Goal: Task Accomplishment & Management: Use online tool/utility

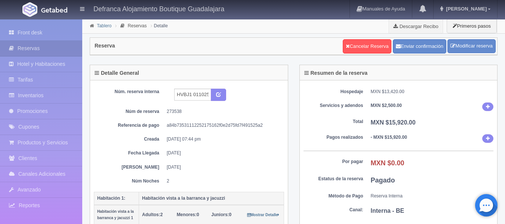
click at [98, 26] on link "Tablero" at bounding box center [104, 25] width 15 height 5
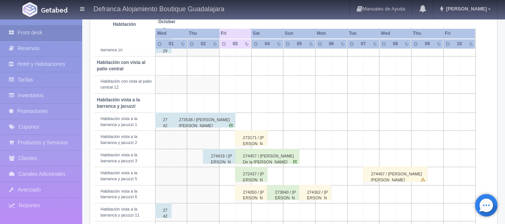
scroll to position [262, 0]
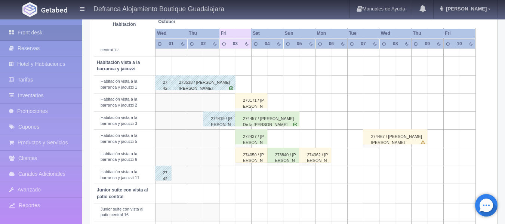
click at [247, 140] on div "272437 / [PERSON_NAME]" at bounding box center [251, 136] width 32 height 15
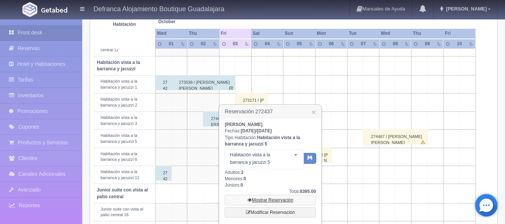
click at [278, 200] on link "Mostrar Reservación" at bounding box center [270, 200] width 91 height 10
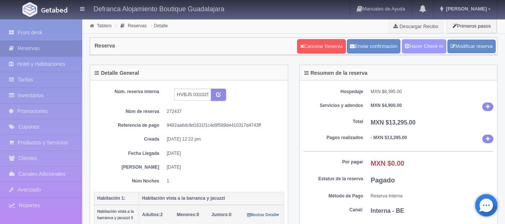
click at [414, 44] on link "Hacer Check-In" at bounding box center [424, 46] width 45 height 14
click at [100, 27] on link "Tablero" at bounding box center [104, 25] width 15 height 5
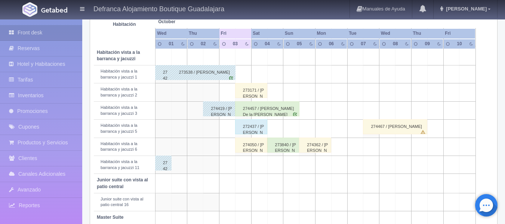
scroll to position [299, 0]
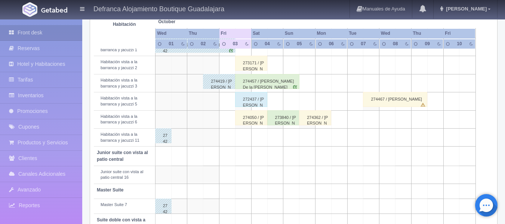
click at [247, 83] on div "274457 / [PERSON_NAME] De la [PERSON_NAME]" at bounding box center [267, 81] width 64 height 15
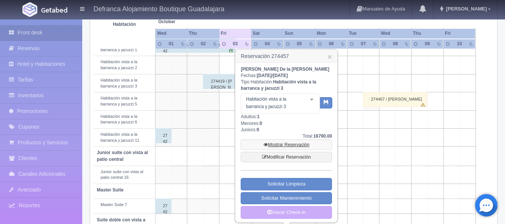
click at [280, 144] on link "Mostrar Reservación" at bounding box center [286, 145] width 91 height 10
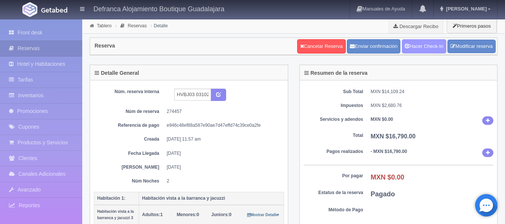
click at [429, 47] on link "Hacer Check-In" at bounding box center [424, 46] width 45 height 14
click at [107, 26] on link "Tablero" at bounding box center [104, 25] width 15 height 5
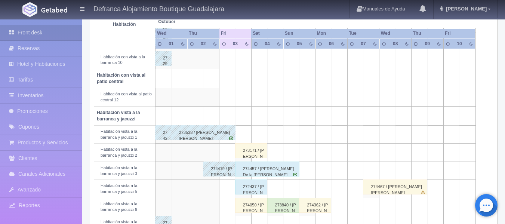
scroll to position [224, 0]
